Goal: Information Seeking & Learning: Learn about a topic

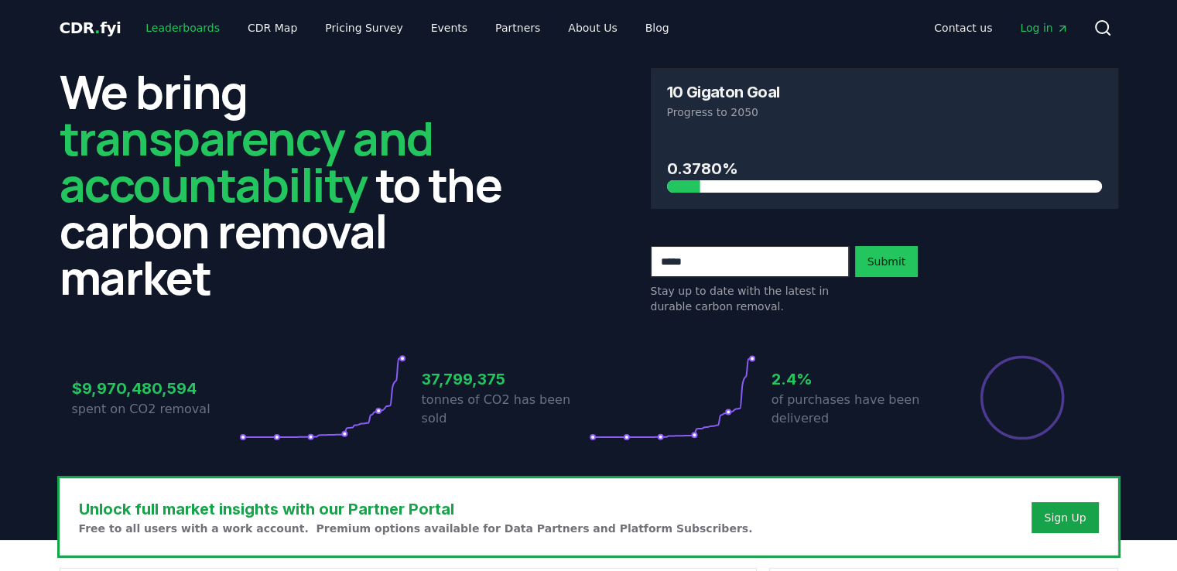
click at [170, 27] on link "Leaderboards" at bounding box center [182, 28] width 99 height 28
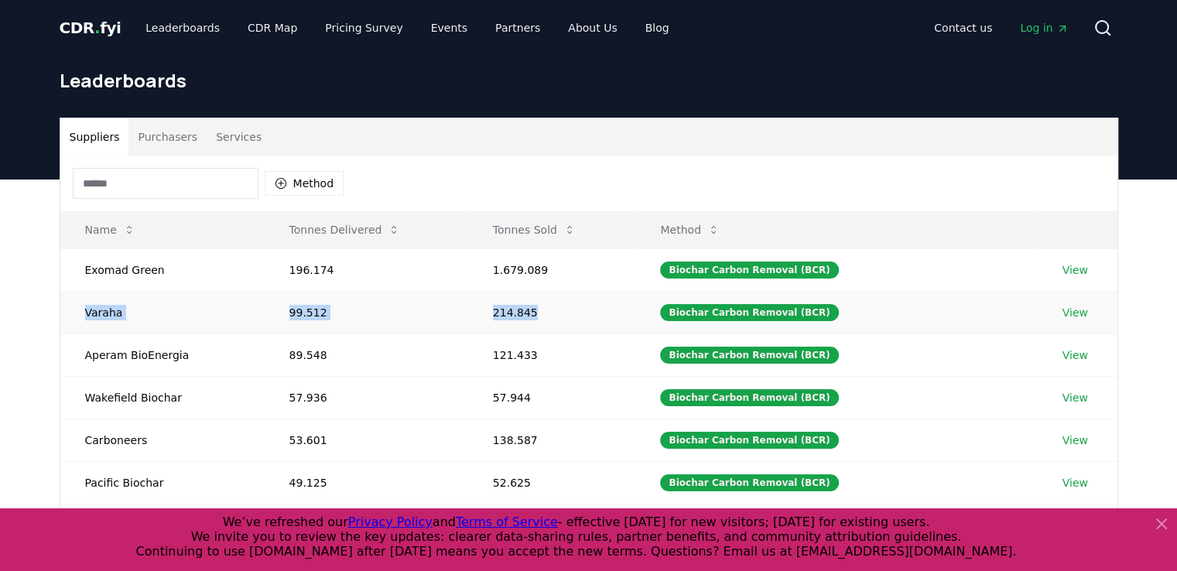
drag, startPoint x: 85, startPoint y: 312, endPoint x: 579, endPoint y: 302, distance: 494.4
click at [579, 302] on tr "Varaha 99.512 214.845 Biochar Carbon Removal (BCR) View" at bounding box center [588, 312] width 1057 height 43
click at [590, 304] on td "214.845" at bounding box center [552, 312] width 168 height 43
click at [1077, 313] on link "View" at bounding box center [1075, 312] width 26 height 15
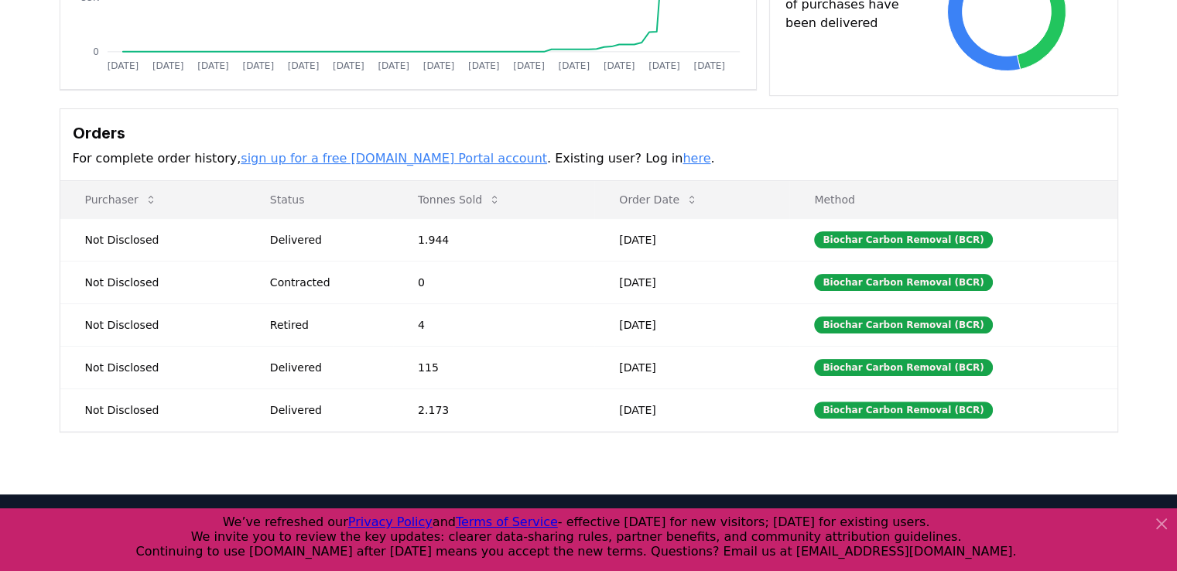
scroll to position [387, 0]
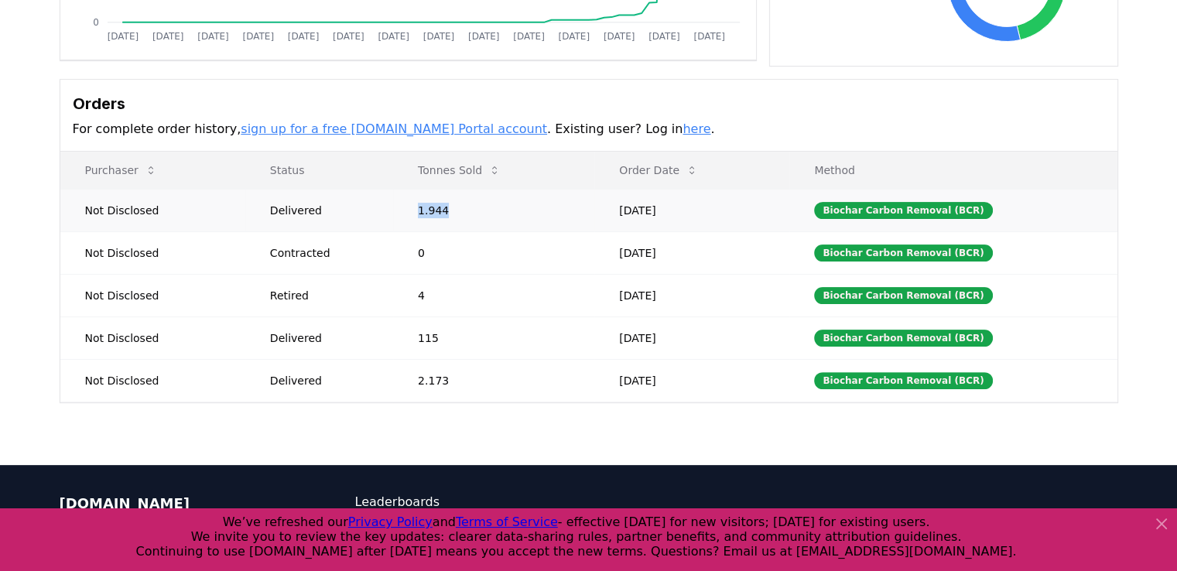
drag, startPoint x: 418, startPoint y: 213, endPoint x: 449, endPoint y: 213, distance: 30.9
click at [449, 213] on td "1.944" at bounding box center [493, 210] width 201 height 43
click at [529, 343] on td "115" at bounding box center [493, 337] width 201 height 43
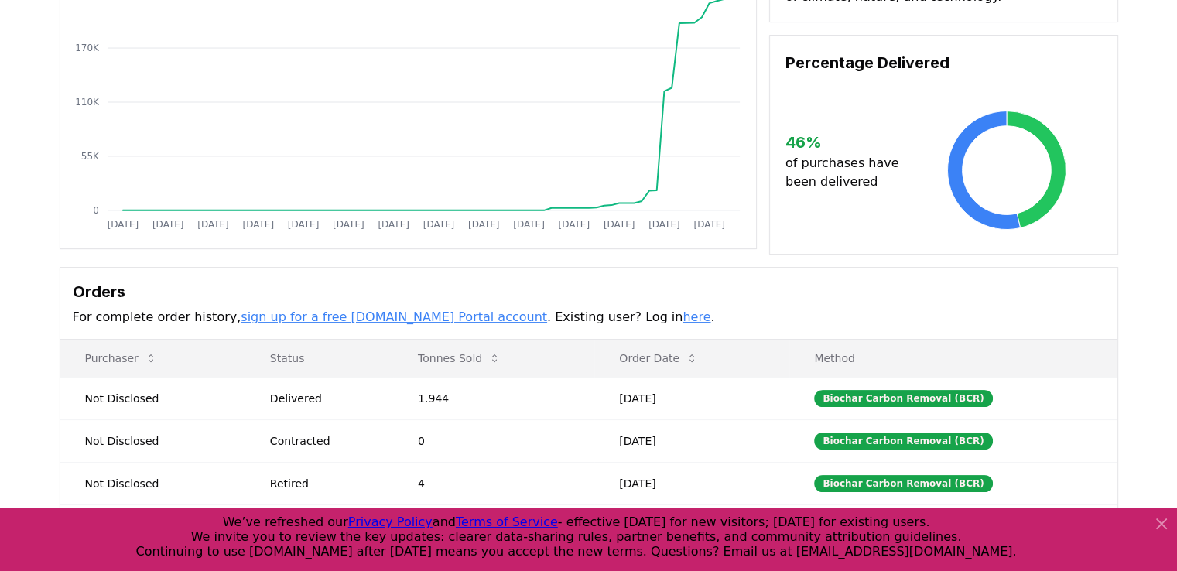
scroll to position [0, 0]
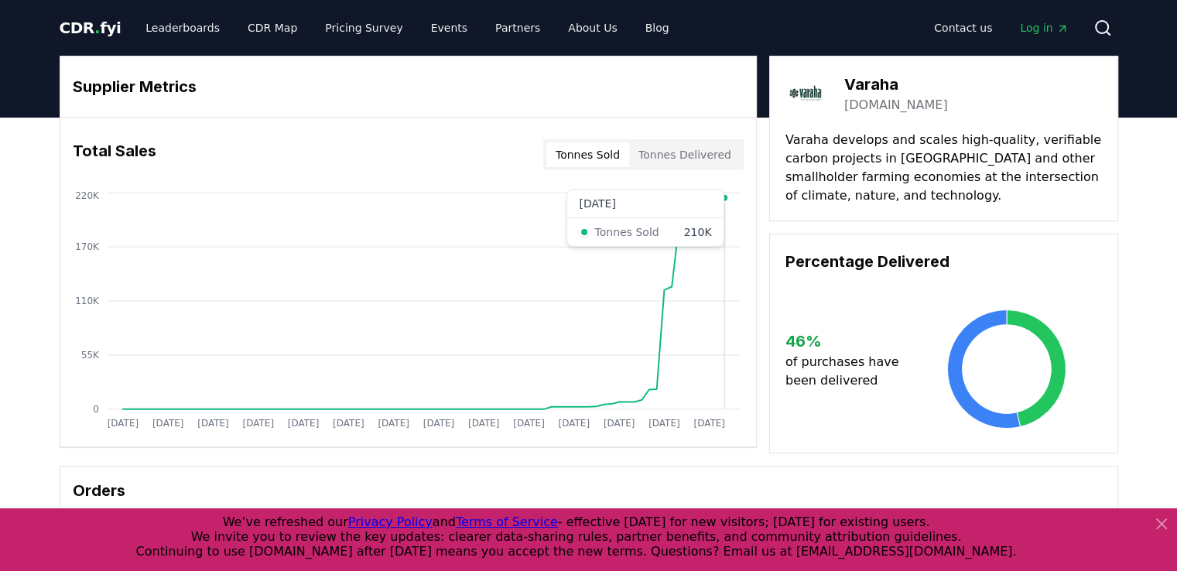
click at [724, 197] on circle at bounding box center [724, 198] width 8 height 8
click at [684, 162] on button "Tonnes Delivered" at bounding box center [684, 154] width 111 height 25
click at [611, 152] on button "Tonnes Sold" at bounding box center [587, 154] width 83 height 25
click at [356, 31] on link "Pricing Survey" at bounding box center [364, 28] width 102 height 28
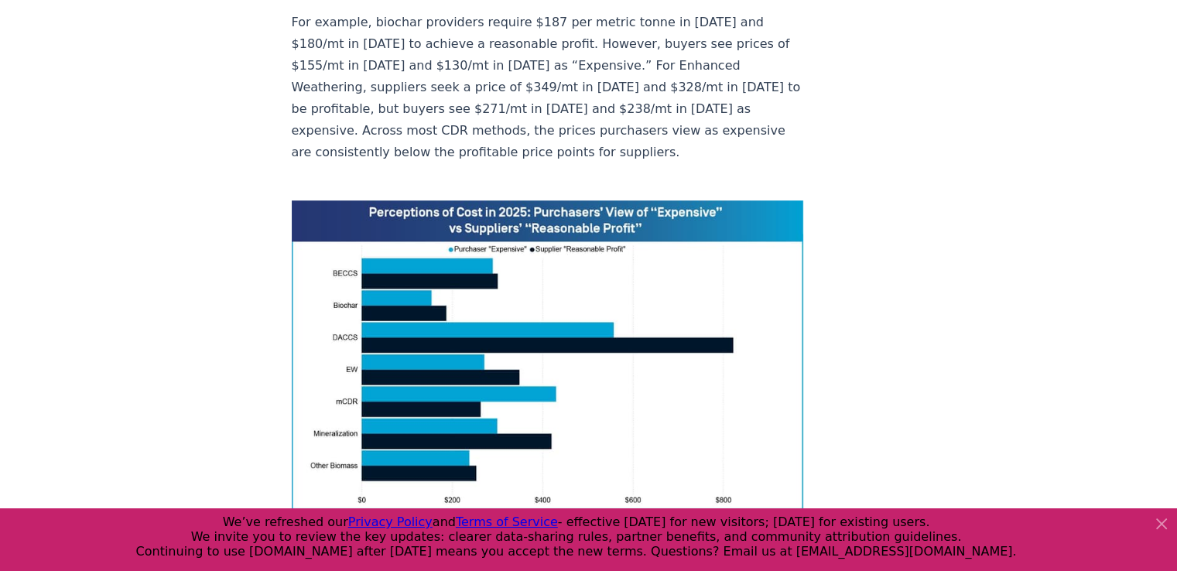
scroll to position [1031, 0]
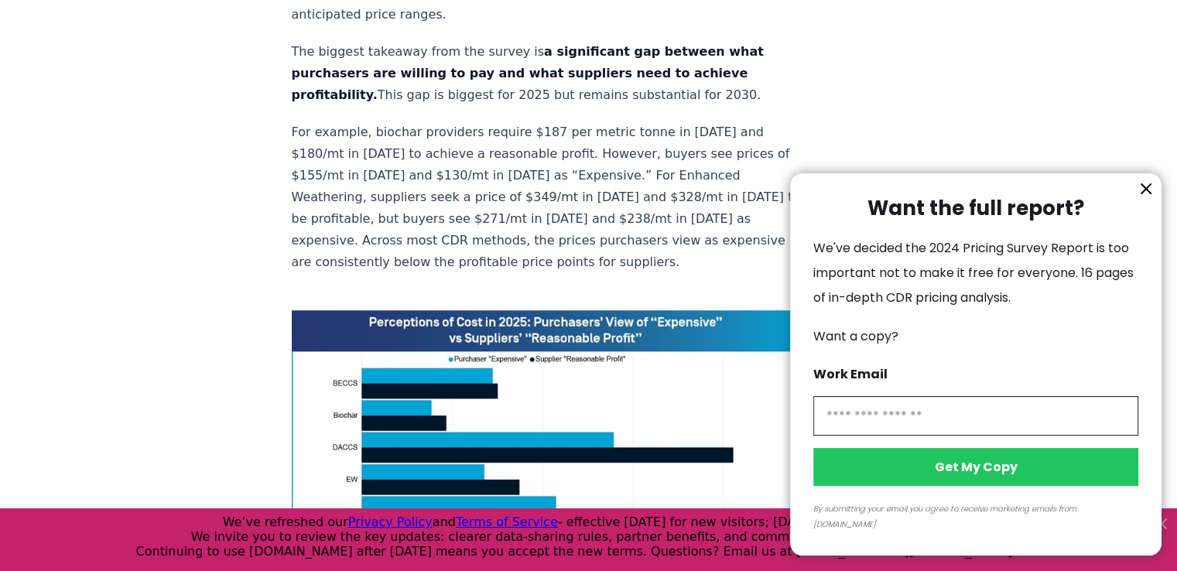
click at [1143, 198] on icon "information" at bounding box center [1145, 188] width 19 height 19
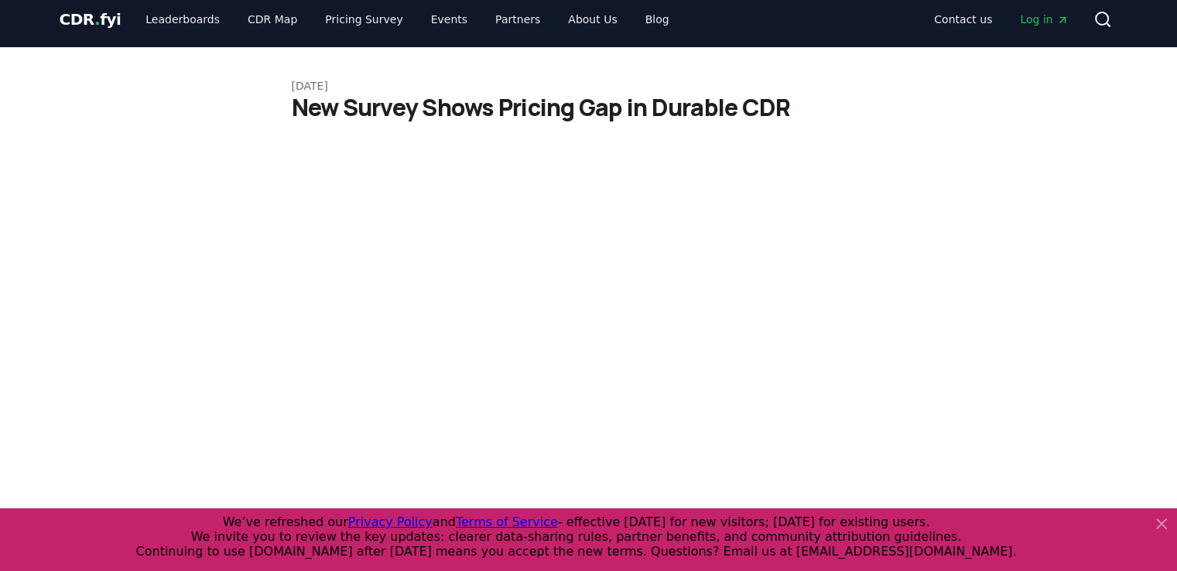
scroll to position [0, 0]
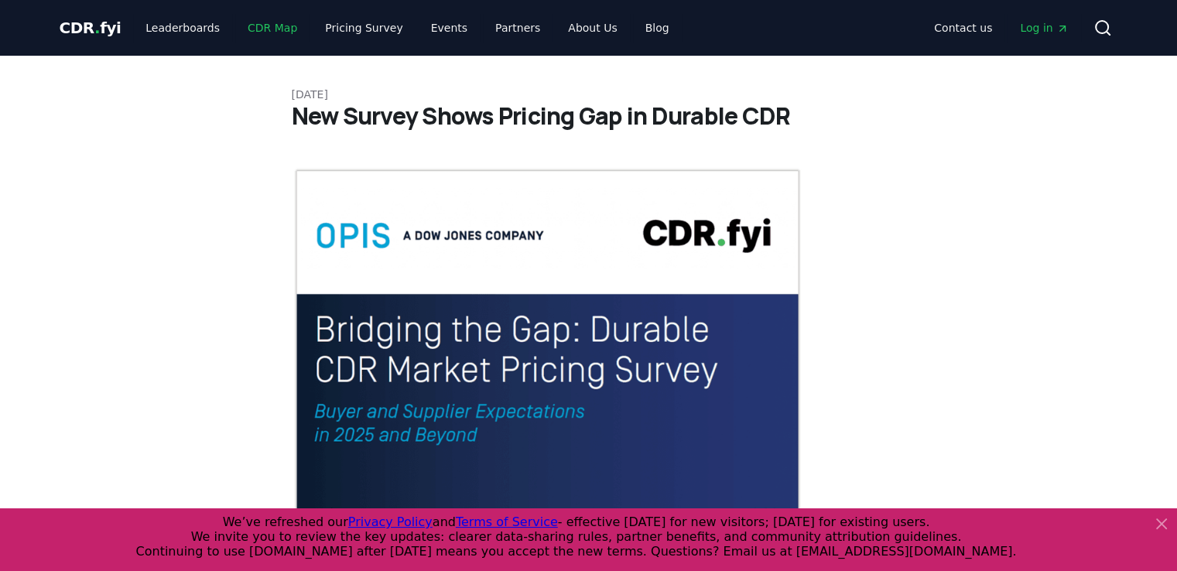
click at [260, 27] on link "CDR Map" at bounding box center [272, 28] width 74 height 28
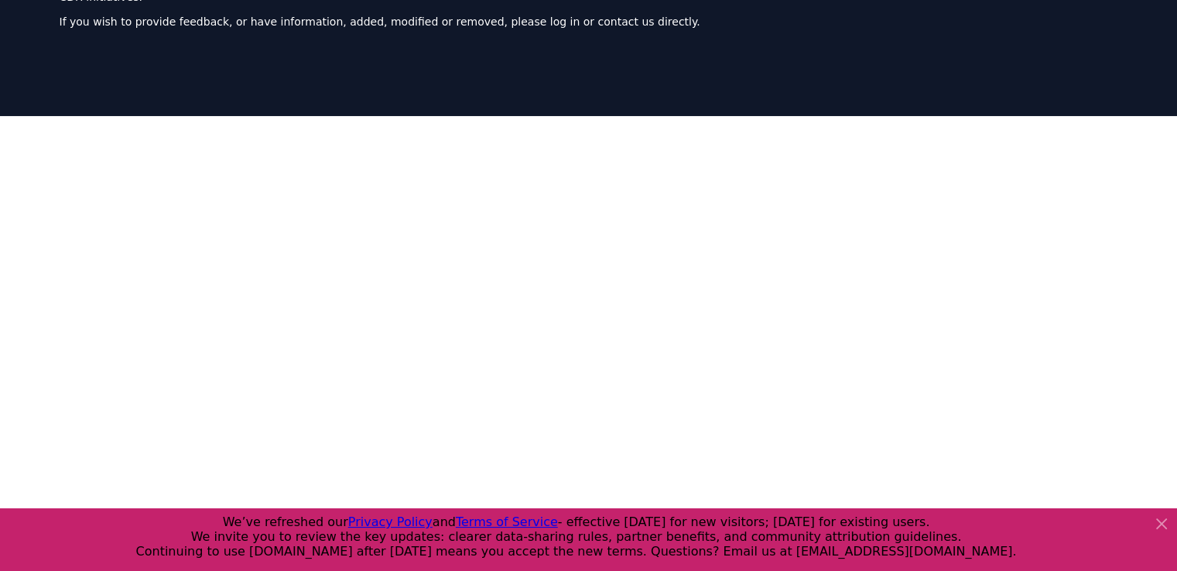
scroll to position [258, 0]
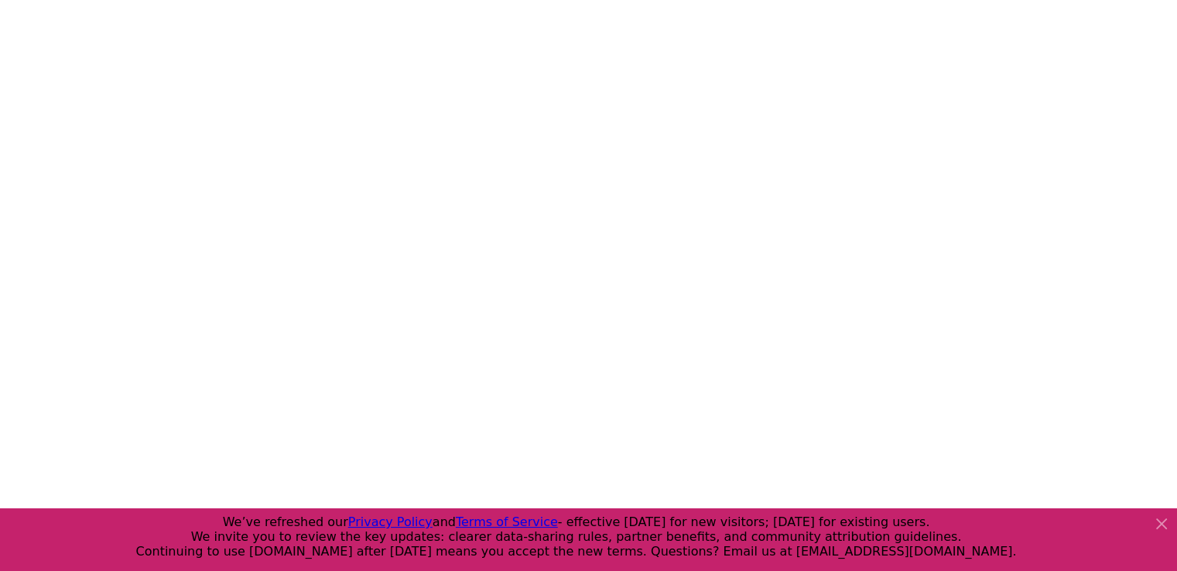
click at [1164, 524] on icon at bounding box center [1161, 523] width 19 height 19
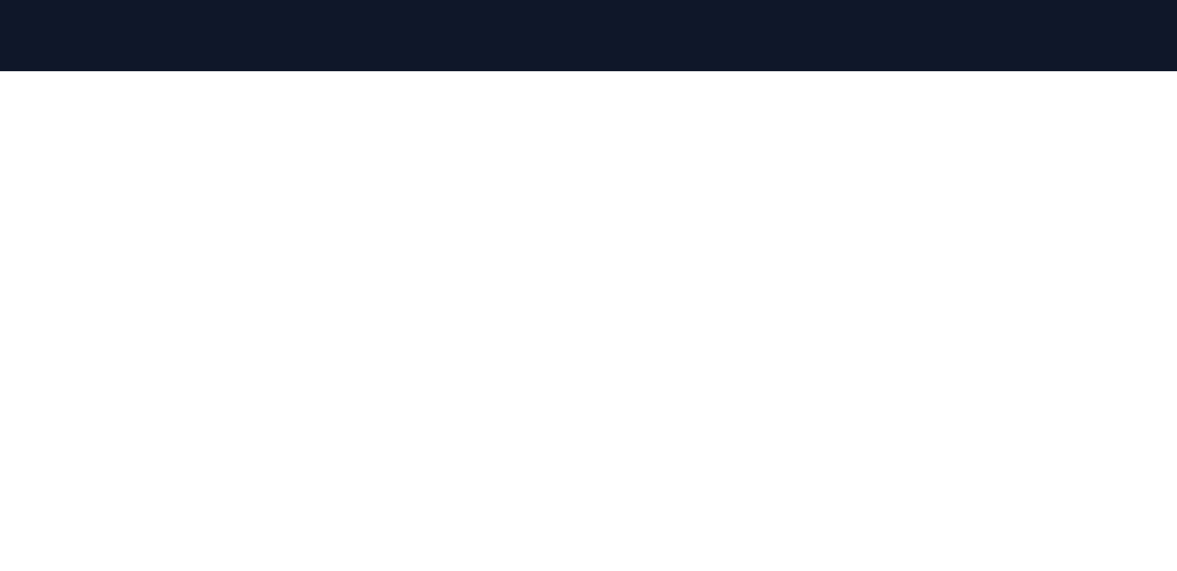
scroll to position [128, 0]
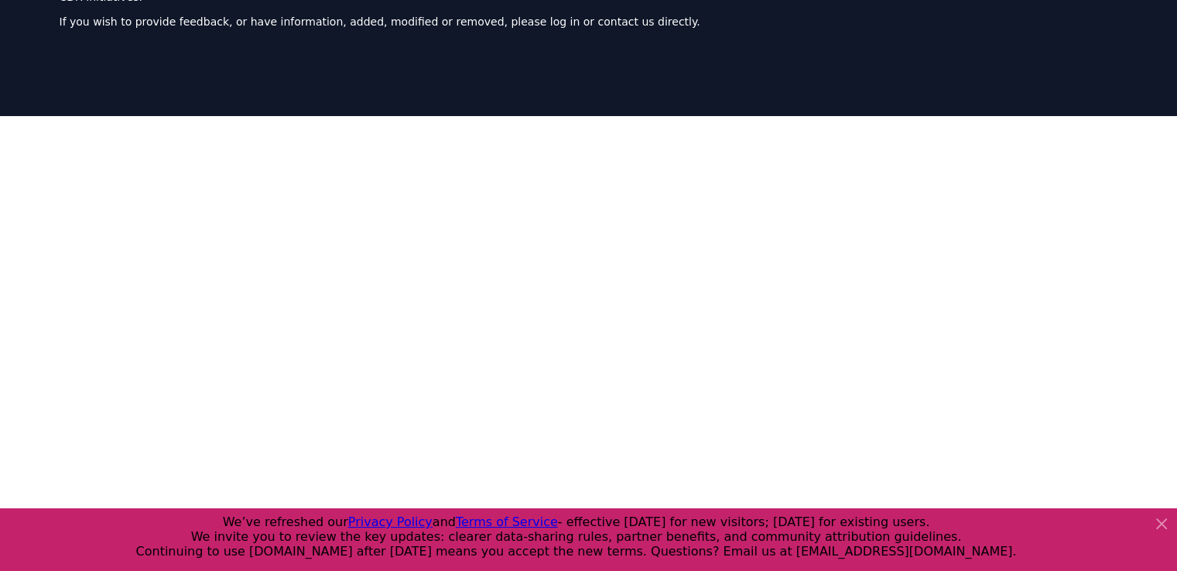
scroll to position [477, 0]
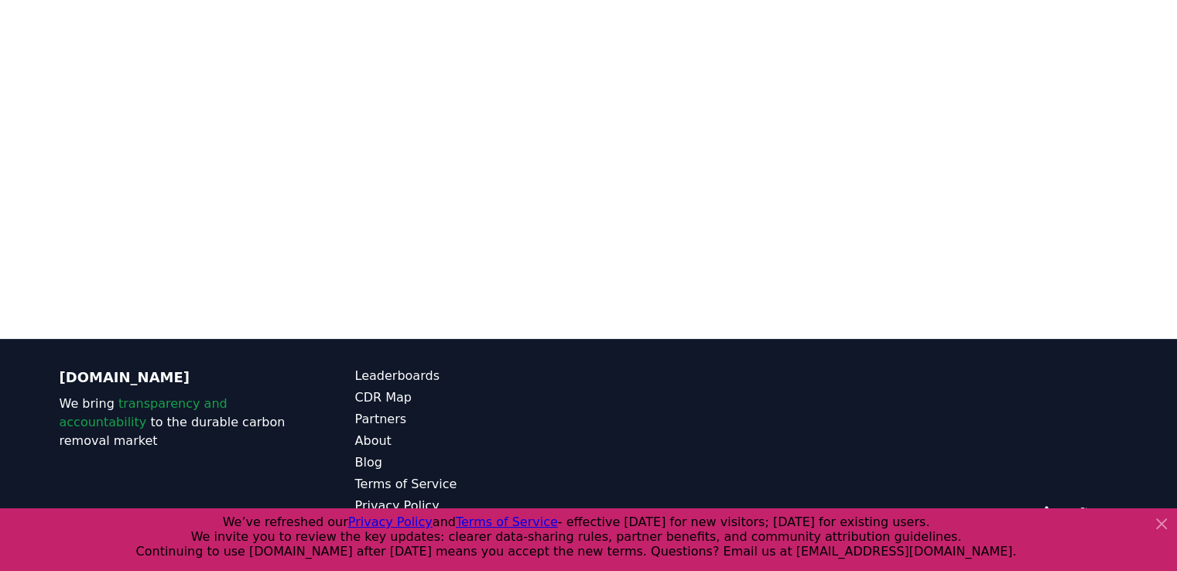
click at [1160, 522] on icon at bounding box center [1161, 523] width 9 height 9
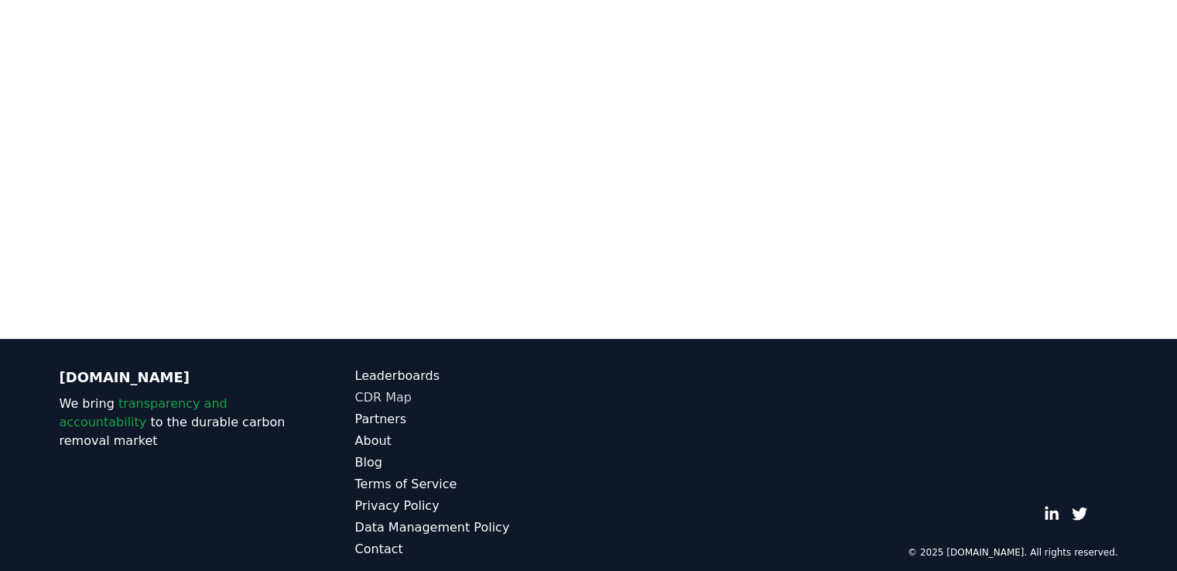
scroll to position [218, 0]
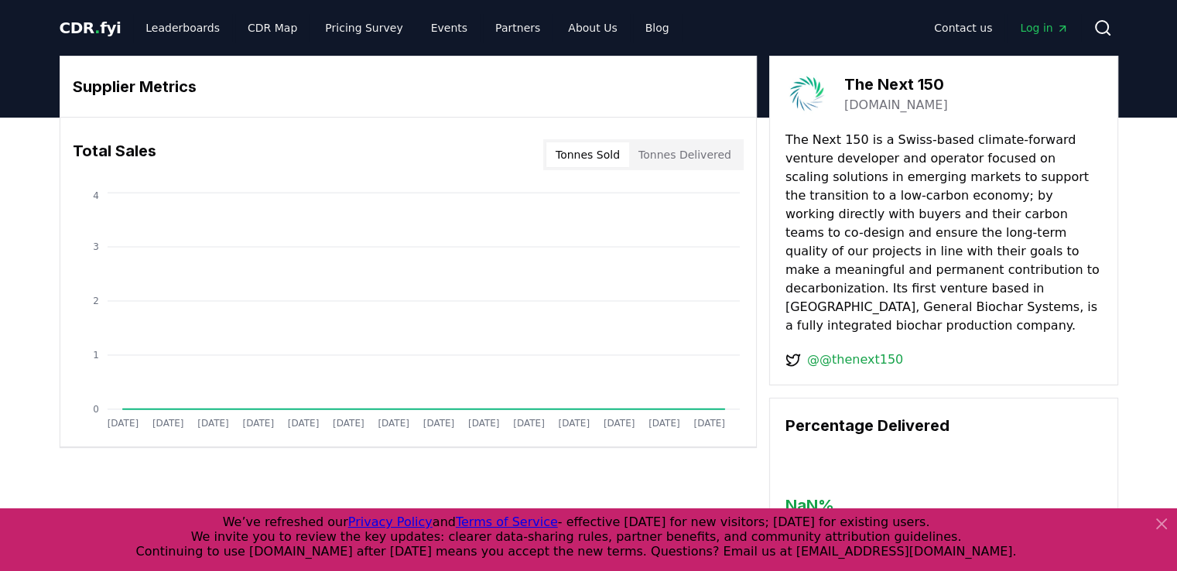
click at [1157, 527] on icon at bounding box center [1161, 523] width 9 height 9
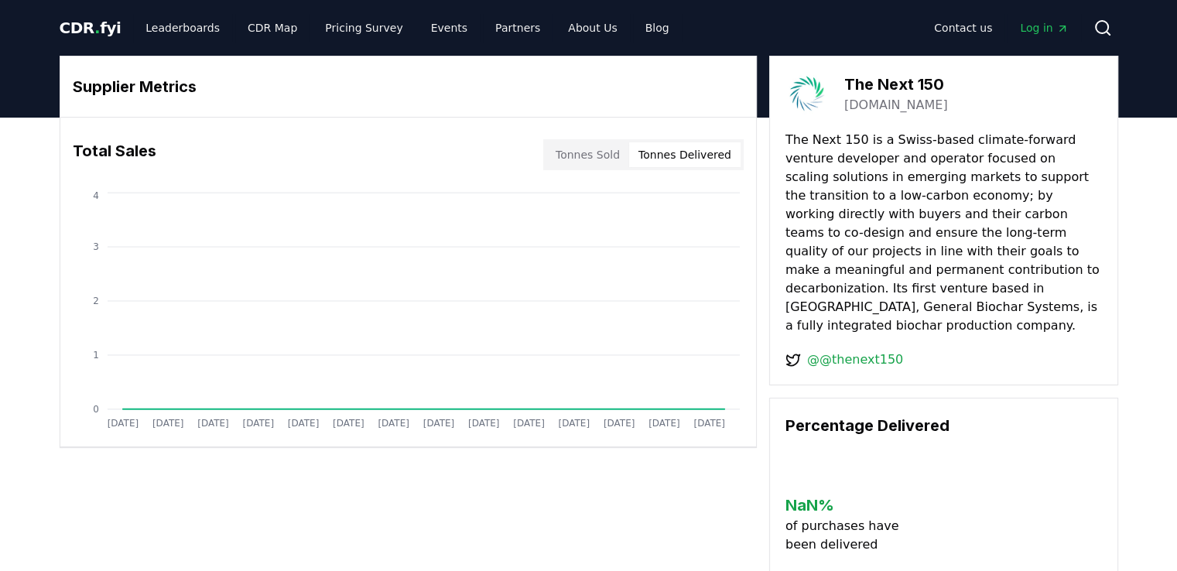
click at [721, 152] on button "Tonnes Delivered" at bounding box center [684, 154] width 111 height 25
click at [582, 156] on button "Tonnes Sold" at bounding box center [587, 154] width 83 height 25
